Goal: Task Accomplishment & Management: Complete application form

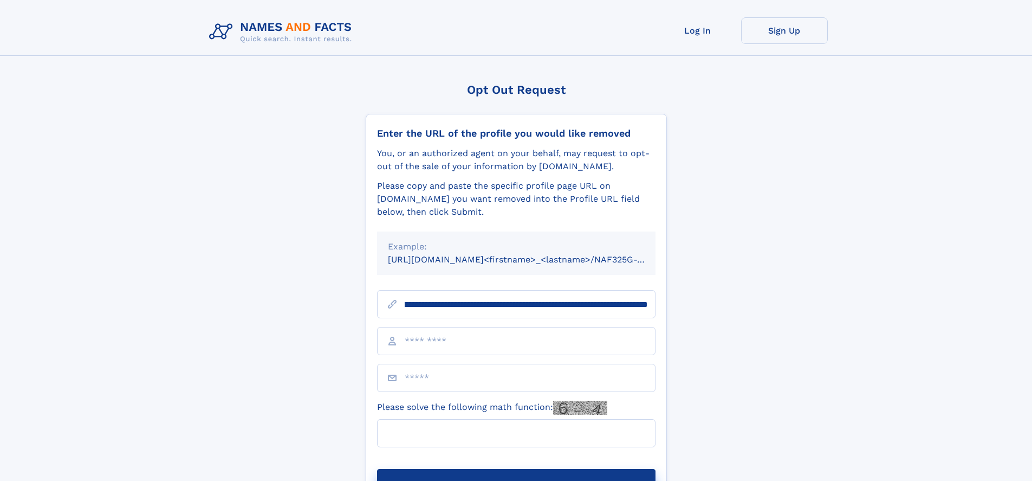
scroll to position [0, 135]
type input "**********"
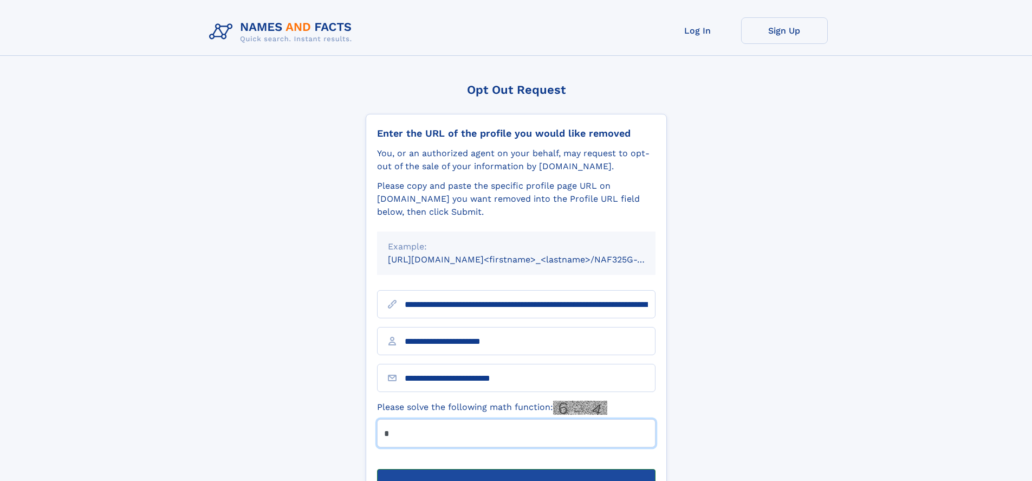
type input "*"
click at [516, 469] on button "Submit Opt Out Request" at bounding box center [516, 486] width 279 height 35
